Goal: Find specific page/section: Find specific page/section

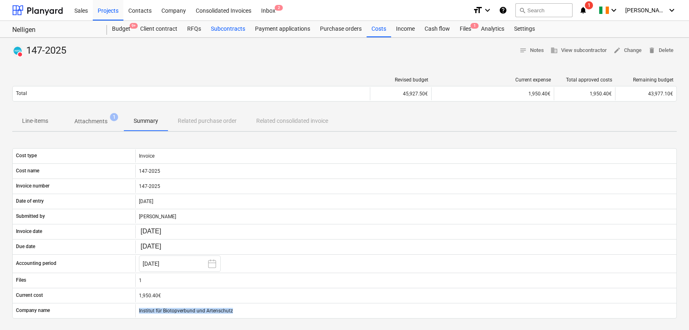
click at [231, 31] on div "Subcontracts" at bounding box center [228, 29] width 44 height 16
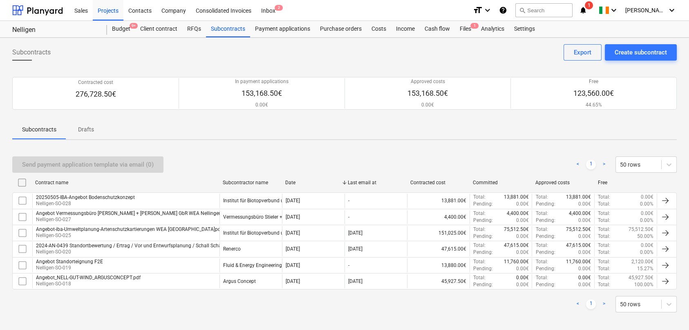
drag, startPoint x: 494, startPoint y: 158, endPoint x: 451, endPoint y: 146, distance: 44.6
click at [493, 158] on div "Send payment application template via email (0) < 1 > 50 rows" at bounding box center [344, 164] width 665 height 16
click at [377, 31] on div "Costs" at bounding box center [379, 29] width 25 height 16
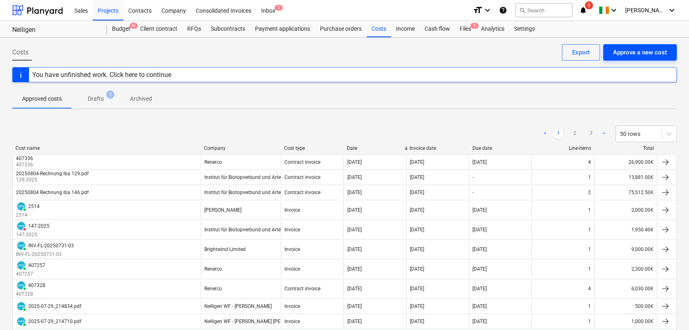
click at [625, 54] on div "Approve a new cost" at bounding box center [640, 52] width 54 height 11
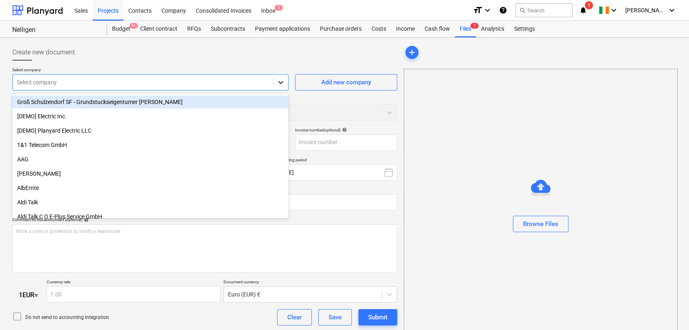
click at [278, 83] on icon at bounding box center [281, 82] width 8 height 8
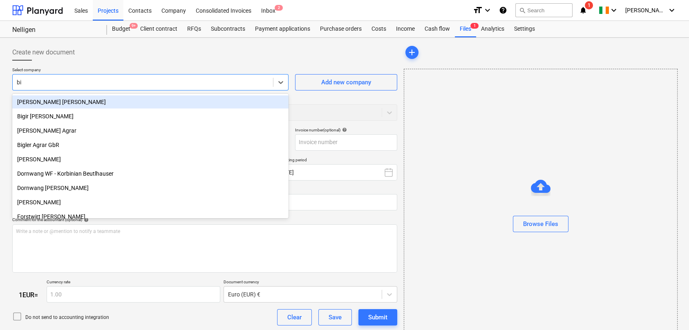
type input "bio"
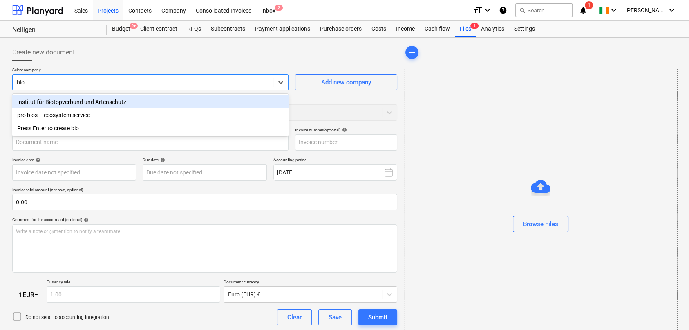
click at [89, 102] on div "Institut für Biotopverbund und Artenschutz" at bounding box center [150, 101] width 276 height 13
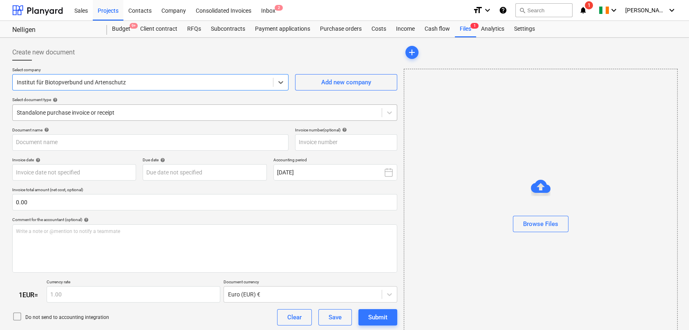
click at [288, 111] on div at bounding box center [197, 112] width 361 height 8
click at [462, 53] on div "add" at bounding box center [540, 52] width 273 height 16
click at [388, 113] on icon at bounding box center [390, 112] width 8 height 8
click at [388, 114] on icon at bounding box center [390, 112] width 8 height 8
click at [541, 81] on div "Browse Files" at bounding box center [541, 208] width 274 height 278
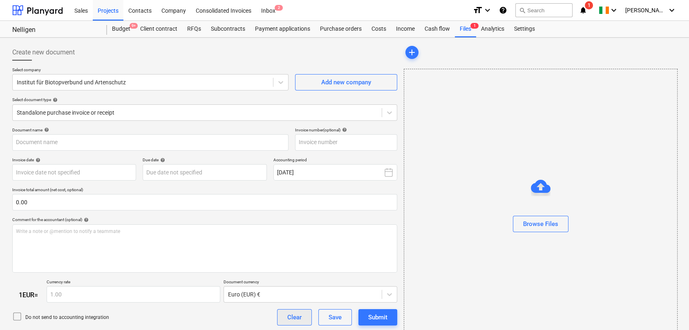
click at [306, 316] on button "Clear" at bounding box center [294, 317] width 35 height 16
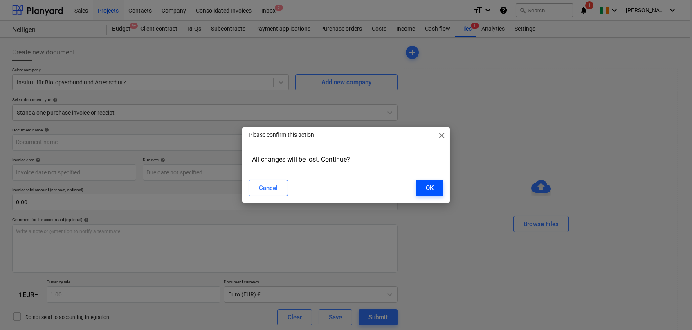
click at [429, 190] on div "OK" at bounding box center [430, 187] width 8 height 11
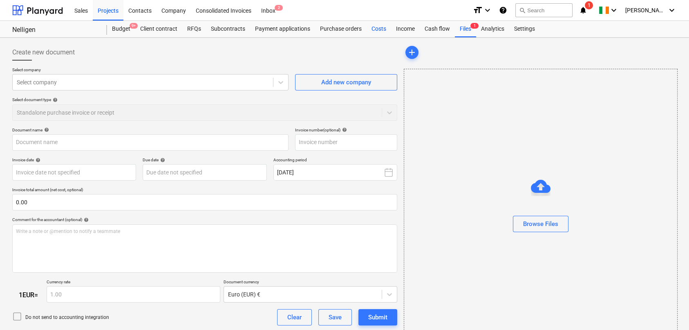
click at [380, 32] on div "Costs" at bounding box center [379, 29] width 25 height 16
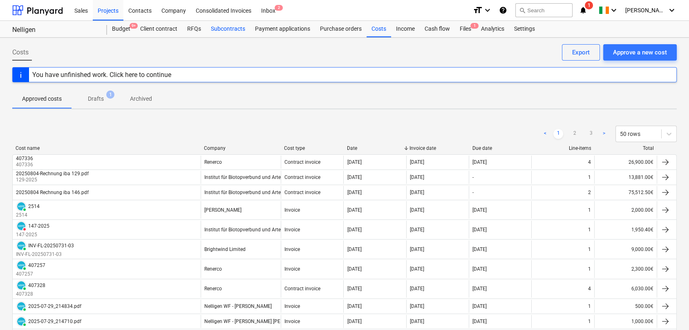
click at [226, 29] on div "Subcontracts" at bounding box center [228, 29] width 44 height 16
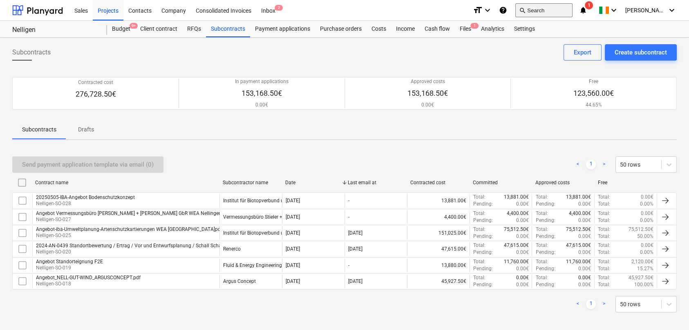
click at [561, 11] on button "search Search" at bounding box center [544, 10] width 57 height 14
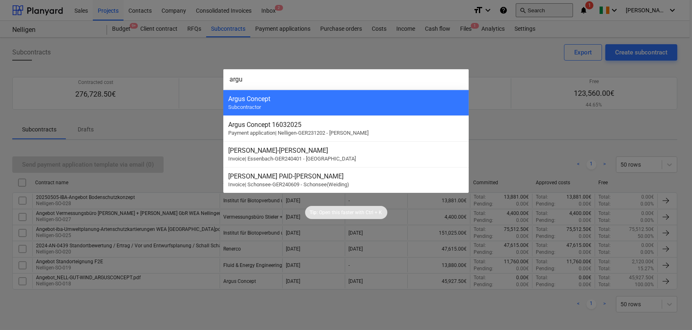
type input "argus"
